Goal: Information Seeking & Learning: Learn about a topic

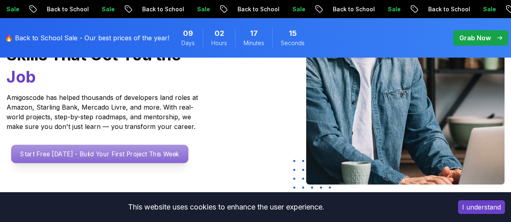
drag, startPoint x: 0, startPoint y: 0, endPoint x: 94, endPoint y: 167, distance: 192.3
click at [94, 163] on p "Start Free [DATE] - Build Your First Project This Week" at bounding box center [99, 154] width 177 height 19
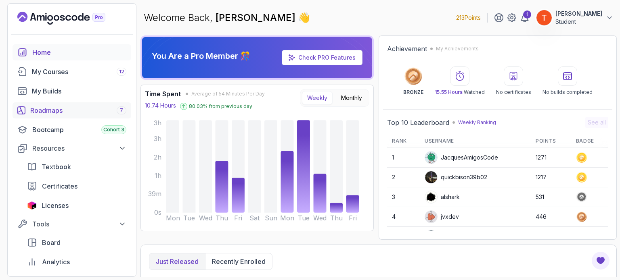
click at [70, 113] on div "Roadmaps 7" at bounding box center [78, 111] width 96 height 10
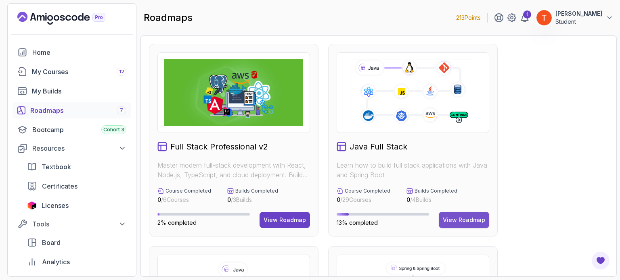
click at [479, 216] on button "View Roadmap" at bounding box center [464, 220] width 50 height 16
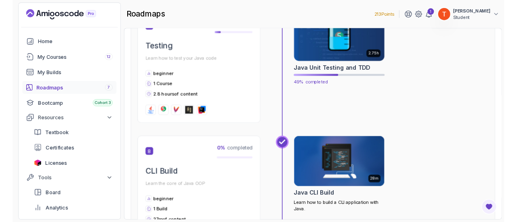
scroll to position [1211, 0]
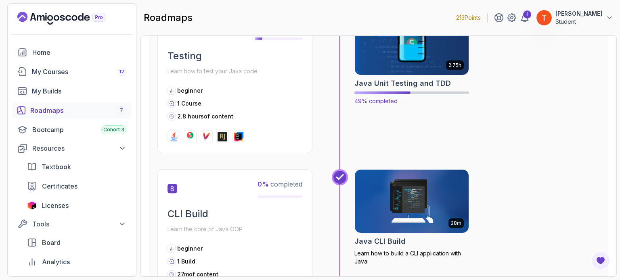
click at [411, 66] on img at bounding box center [411, 43] width 119 height 67
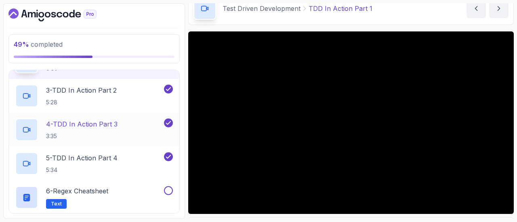
scroll to position [121, 0]
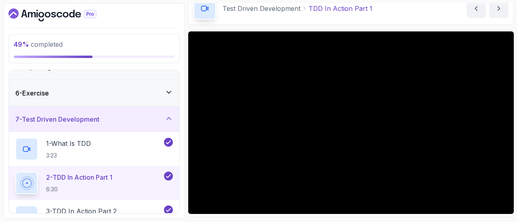
click at [114, 119] on div "7 - Test Driven Development" at bounding box center [93, 120] width 157 height 10
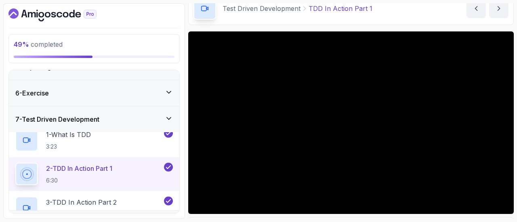
scroll to position [119, 0]
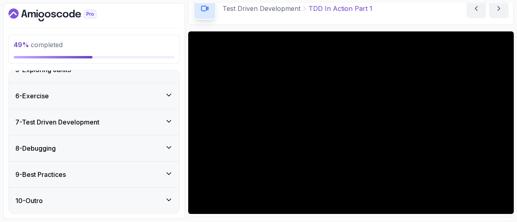
click at [98, 144] on div "8 - Debugging" at bounding box center [93, 149] width 157 height 10
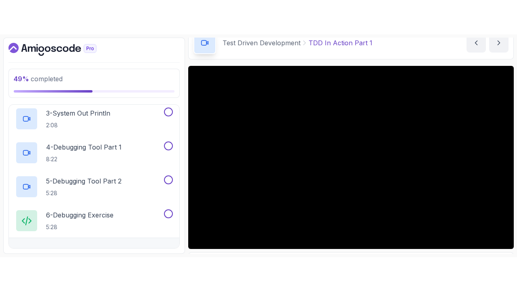
scroll to position [199, 0]
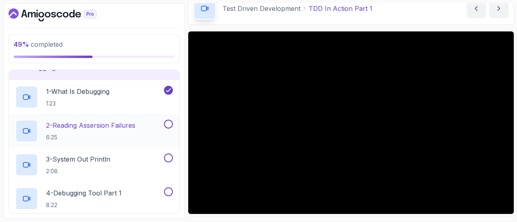
click at [119, 124] on p "2 - Reading Assersion Failures" at bounding box center [90, 126] width 89 height 10
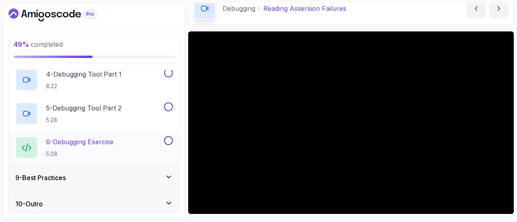
scroll to position [322, 0]
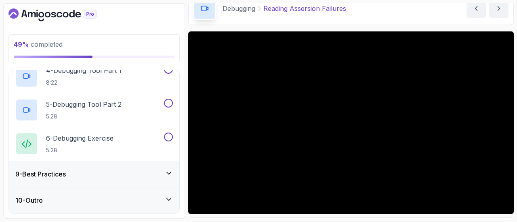
click at [105, 172] on div "9 - Best Practices" at bounding box center [93, 175] width 157 height 10
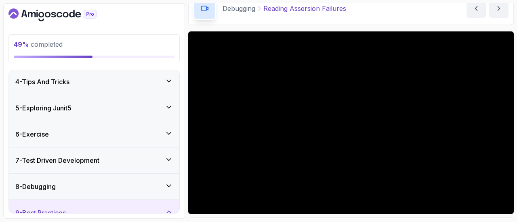
scroll to position [78, 0]
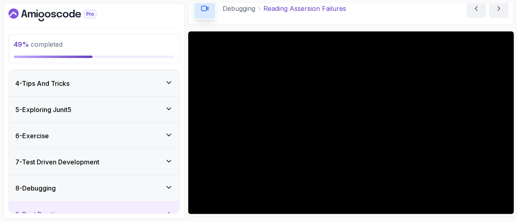
click at [97, 193] on div "8 - Debugging" at bounding box center [94, 189] width 170 height 26
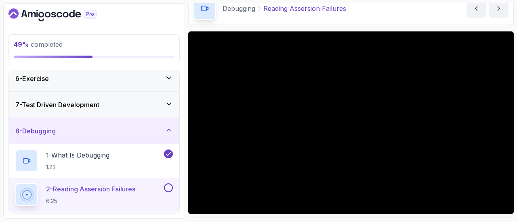
scroll to position [159, 0]
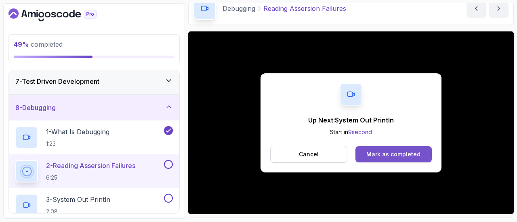
click at [383, 157] on div "Mark as completed" at bounding box center [393, 155] width 54 height 8
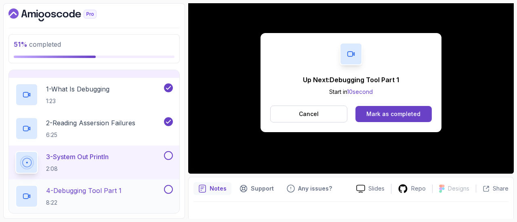
scroll to position [242, 0]
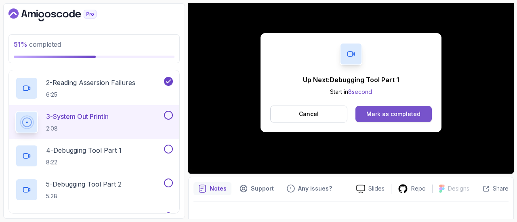
click at [390, 114] on div "Mark as completed" at bounding box center [393, 114] width 54 height 8
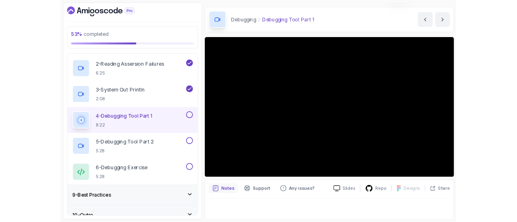
scroll to position [81, 0]
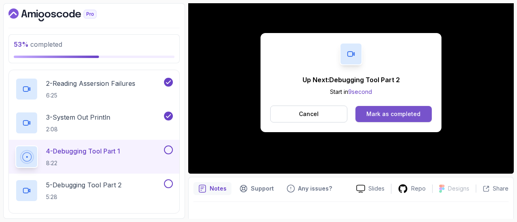
click at [390, 117] on div "Mark as completed" at bounding box center [393, 114] width 54 height 8
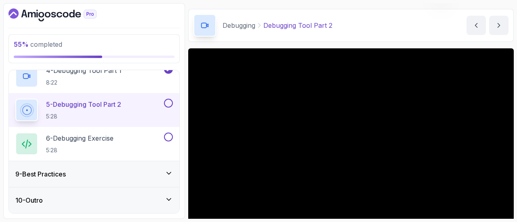
scroll to position [81, 0]
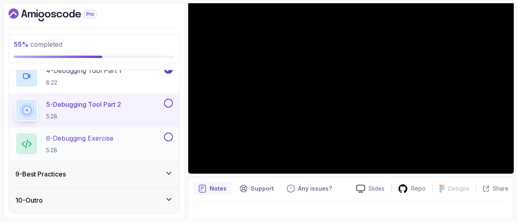
click at [85, 158] on div "6 - Debugging Exercise 5:28" at bounding box center [94, 144] width 170 height 34
click at [85, 169] on div "9 - Best Practices" at bounding box center [94, 174] width 170 height 26
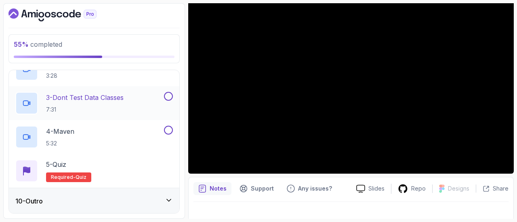
scroll to position [288, 0]
click at [110, 193] on div "10 - Outro" at bounding box center [94, 201] width 170 height 26
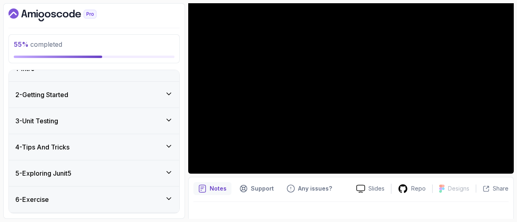
scroll to position [0, 0]
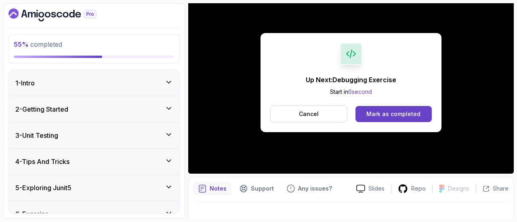
click at [406, 103] on div "Up Next: Debugging Exercise Start in 6 second Cancel Mark as completed" at bounding box center [350, 82] width 181 height 99
click at [398, 114] on div "Mark as completed" at bounding box center [393, 114] width 54 height 8
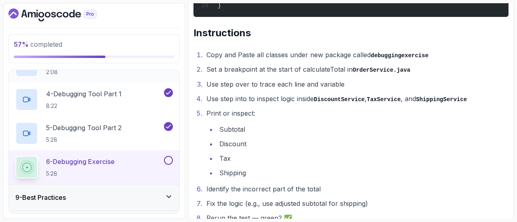
scroll to position [322, 0]
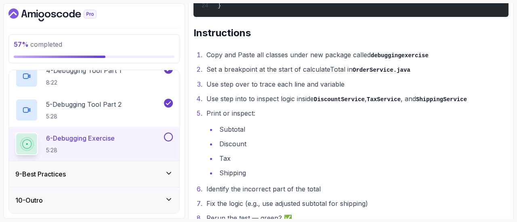
click at [62, 170] on h3 "9 - Best Practices" at bounding box center [40, 175] width 50 height 10
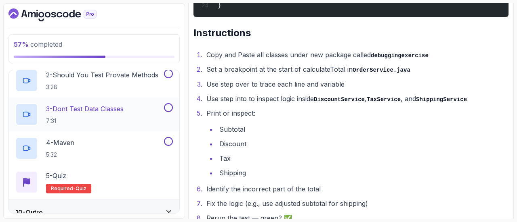
scroll to position [288, 0]
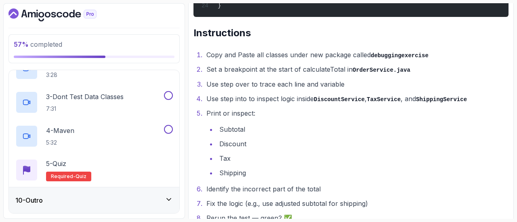
click at [46, 13] on icon "Dashboard" at bounding box center [48, 15] width 6 height 6
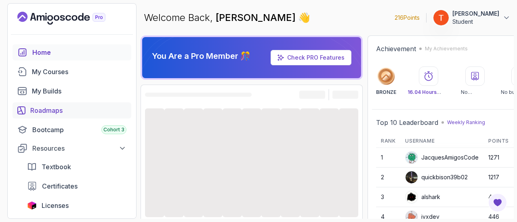
click at [30, 110] on link "Roadmaps" at bounding box center [72, 111] width 119 height 16
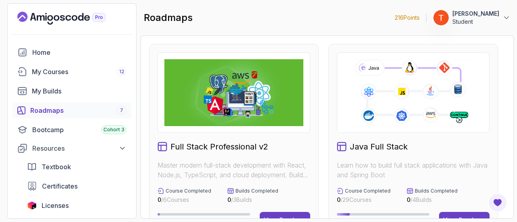
scroll to position [81, 0]
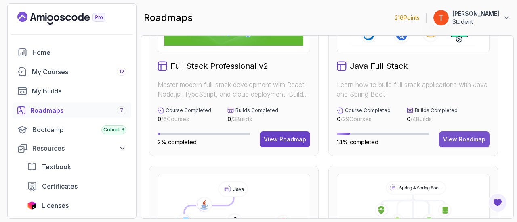
click at [470, 138] on div "View Roadmap" at bounding box center [464, 140] width 42 height 8
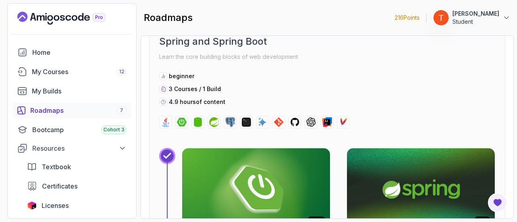
scroll to position [2914, 0]
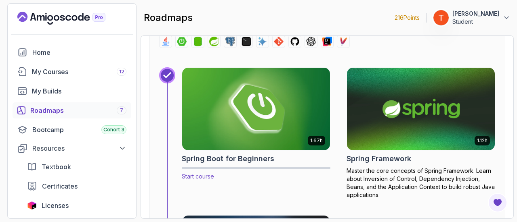
click at [248, 122] on img at bounding box center [255, 109] width 155 height 87
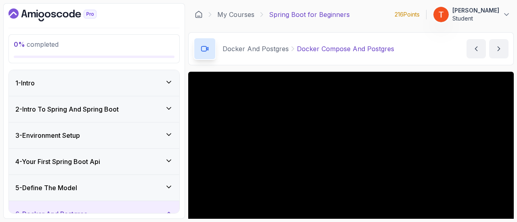
click at [52, 76] on div "1 - Intro" at bounding box center [94, 83] width 170 height 26
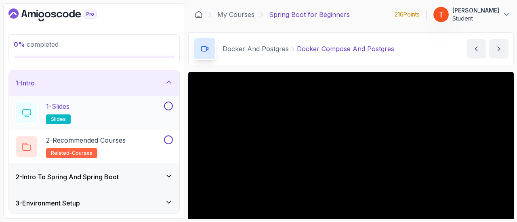
scroll to position [40, 0]
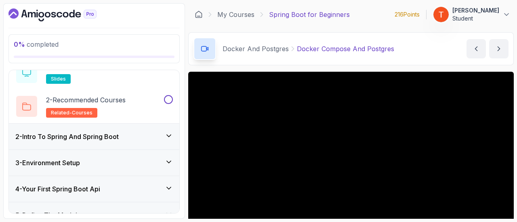
click at [117, 134] on h3 "2 - Intro To Spring And Spring Boot" at bounding box center [66, 137] width 103 height 10
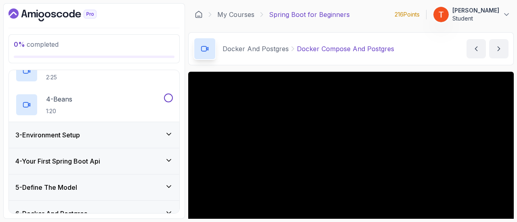
scroll to position [161, 0]
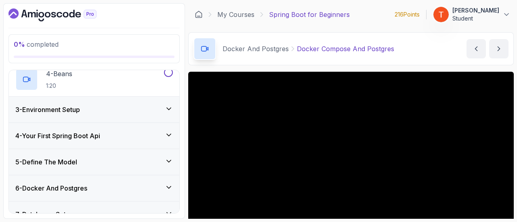
click at [116, 108] on div "3 - Environment Setup" at bounding box center [93, 110] width 157 height 10
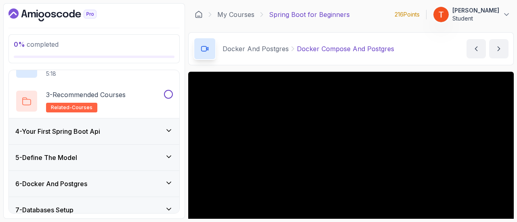
scroll to position [157, 0]
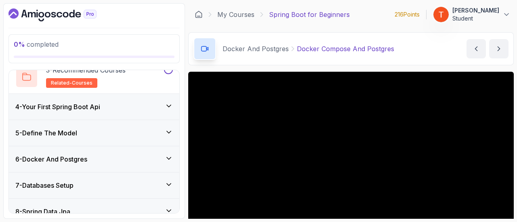
click at [107, 109] on div "4 - Your First Spring Boot Api" at bounding box center [93, 107] width 157 height 10
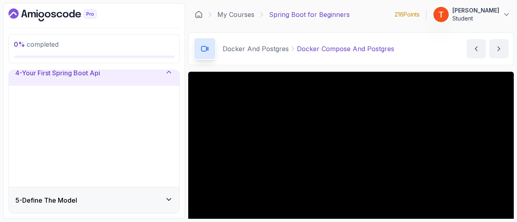
scroll to position [87, 0]
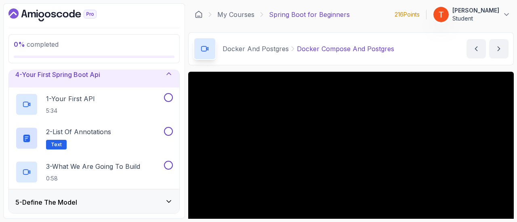
click at [128, 73] on div "4 - Your First Spring Boot Api" at bounding box center [93, 75] width 157 height 10
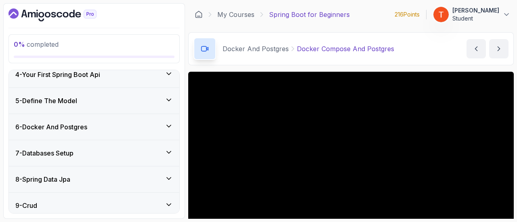
click at [84, 133] on div "6 - Docker And Postgres" at bounding box center [94, 127] width 170 height 26
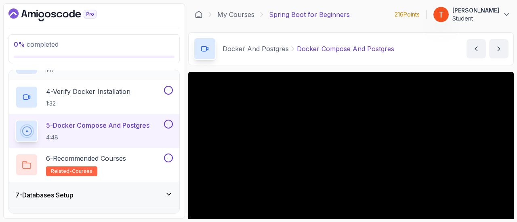
scroll to position [289, 0]
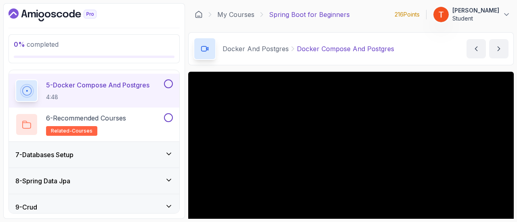
click at [100, 151] on div "7 - Databases Setup" at bounding box center [93, 155] width 157 height 10
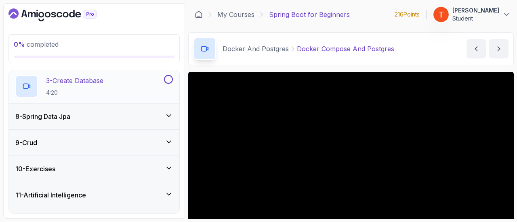
scroll to position [273, 0]
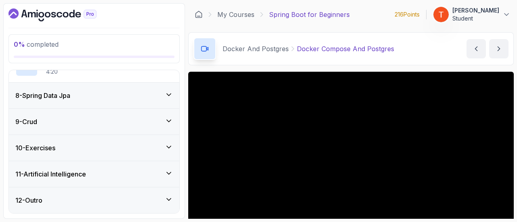
click at [104, 147] on div "10 - Exercises" at bounding box center [93, 148] width 157 height 10
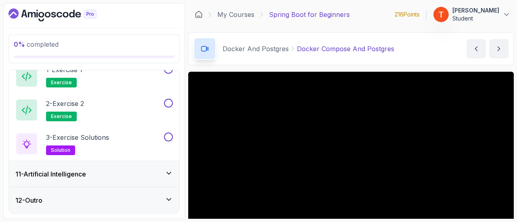
click at [99, 175] on div "11 - Artificial Intelligence" at bounding box center [93, 175] width 157 height 10
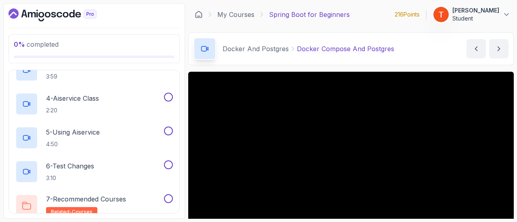
scroll to position [408, 0]
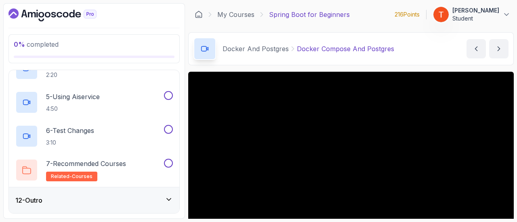
click at [95, 204] on div "12 - Outro" at bounding box center [93, 201] width 157 height 10
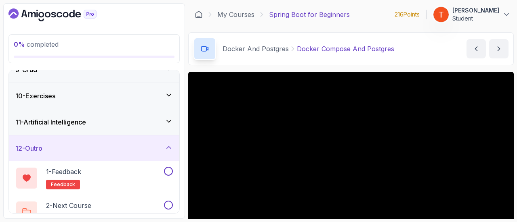
scroll to position [239, 0]
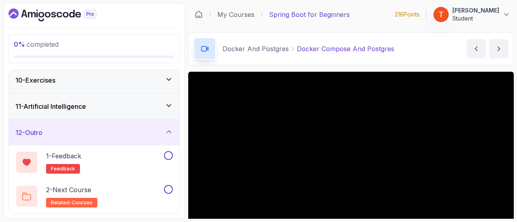
click at [127, 126] on div "12 - Outro" at bounding box center [94, 133] width 170 height 26
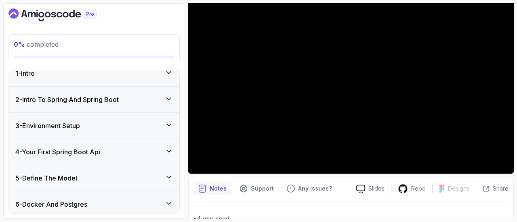
scroll to position [0, 0]
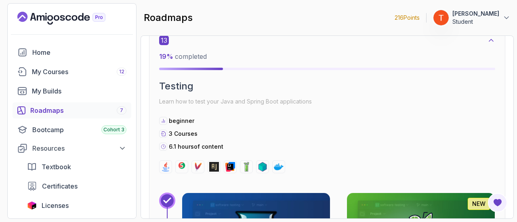
scroll to position [4561, 0]
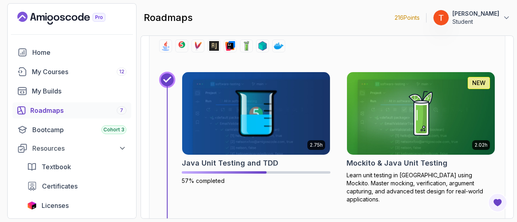
click at [461, 18] on p "Student" at bounding box center [475, 22] width 47 height 8
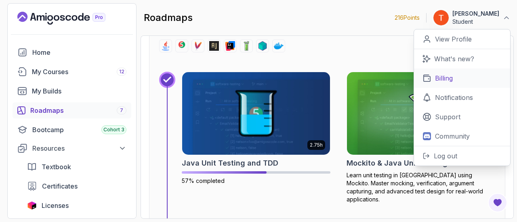
click at [451, 76] on p "Billing" at bounding box center [444, 78] width 18 height 10
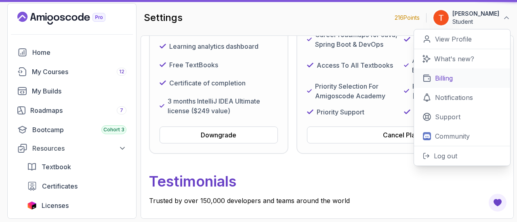
scroll to position [48, 0]
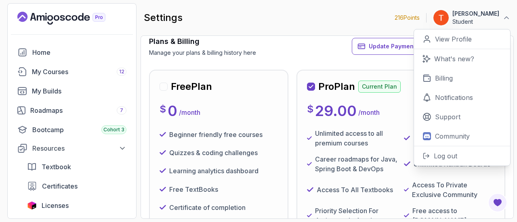
click at [281, 50] on div "Plans & Billing Manage your plans & billing history here Update Payment Details…" at bounding box center [327, 46] width 356 height 21
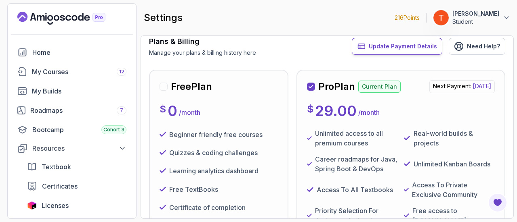
click at [425, 50] on button "Update Payment Details" at bounding box center [397, 46] width 90 height 17
click at [418, 48] on span "Update Payment Details" at bounding box center [402, 46] width 68 height 8
click at [403, 49] on span "Update Payment Details" at bounding box center [402, 46] width 68 height 8
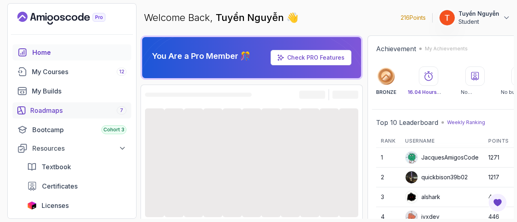
click at [74, 111] on div "Roadmaps 7" at bounding box center [78, 111] width 96 height 10
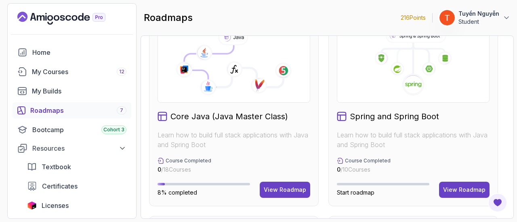
scroll to position [242, 0]
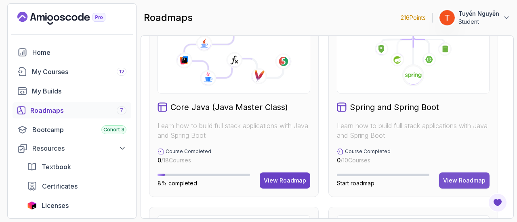
click at [460, 184] on div "View Roadmap" at bounding box center [464, 181] width 42 height 8
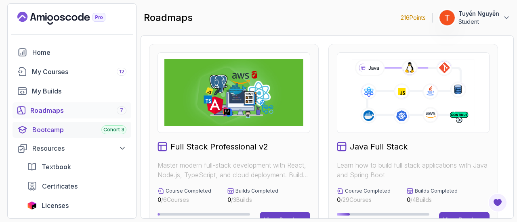
click at [107, 131] on span "Cohort 3" at bounding box center [113, 130] width 21 height 6
